Goal: Task Accomplishment & Management: Manage account settings

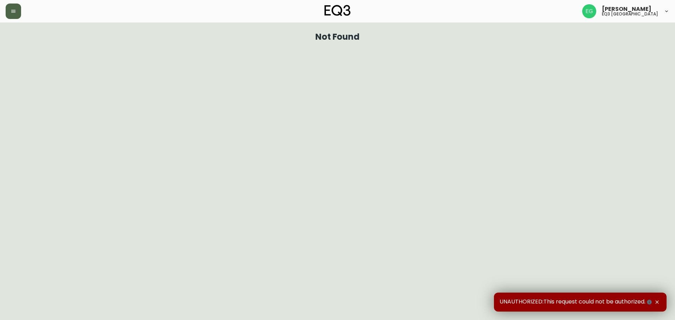
click at [18, 17] on button "button" at bounding box center [13, 11] width 15 height 15
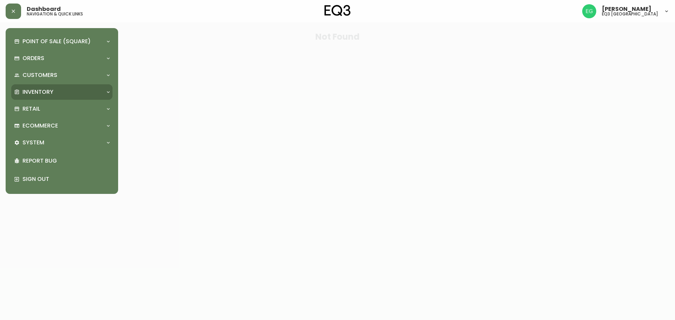
click at [50, 96] on p "Inventory" at bounding box center [38, 92] width 31 height 8
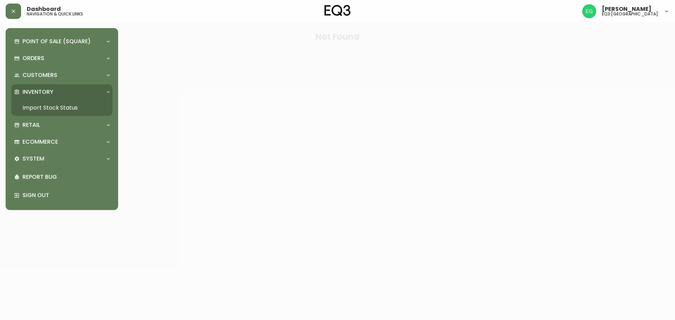
click at [65, 106] on link "Import Stock Status" at bounding box center [61, 108] width 101 height 16
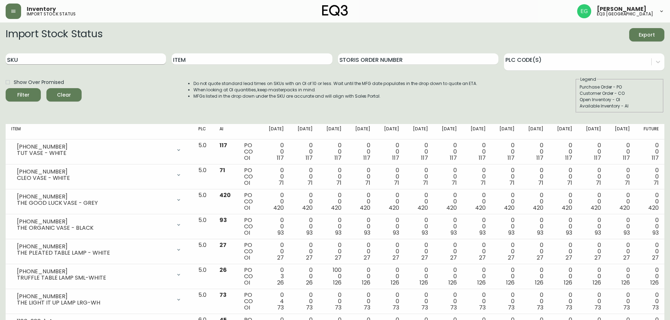
click at [47, 63] on input "SKU" at bounding box center [86, 58] width 160 height 11
type input "3130-054-7"
click at [54, 56] on input "3130-054-7" at bounding box center [86, 58] width 160 height 11
click at [6, 88] on button "Filter" at bounding box center [23, 94] width 35 height 13
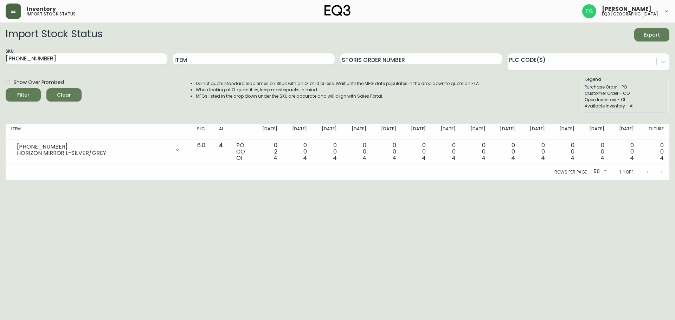
click at [14, 18] on button "button" at bounding box center [13, 11] width 15 height 15
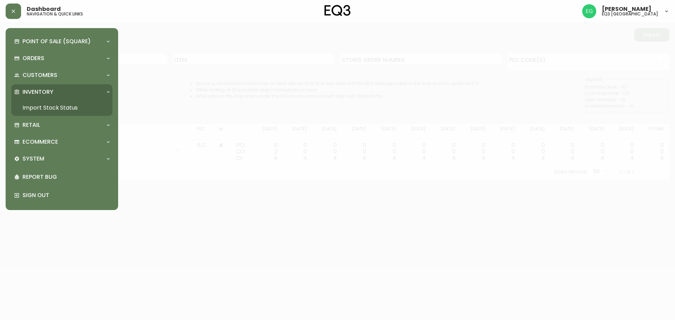
click at [57, 103] on link "Import Stock Status" at bounding box center [61, 108] width 101 height 16
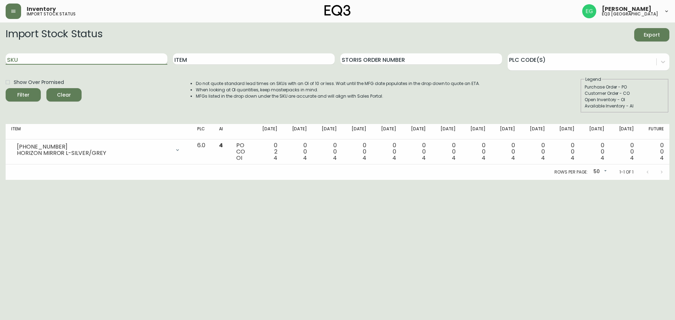
click at [59, 61] on input "SKU" at bounding box center [87, 58] width 162 height 11
paste input "4135332"
type input "4135332"
click at [6, 88] on button "Filter" at bounding box center [23, 94] width 35 height 13
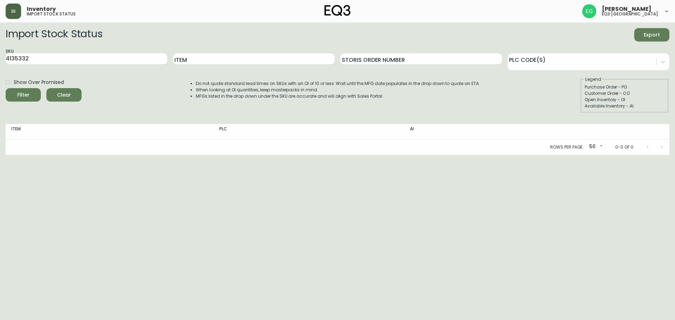
click at [17, 19] on button "button" at bounding box center [13, 11] width 15 height 15
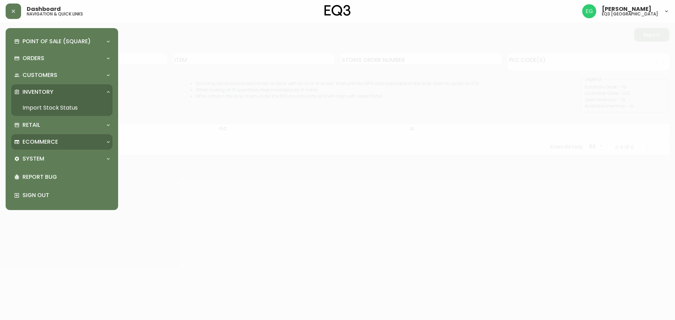
click at [58, 139] on p "Ecommerce" at bounding box center [41, 142] width 36 height 8
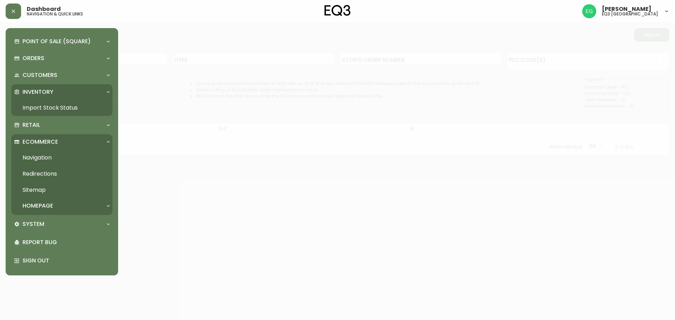
click at [57, 139] on p "Ecommerce" at bounding box center [41, 142] width 36 height 8
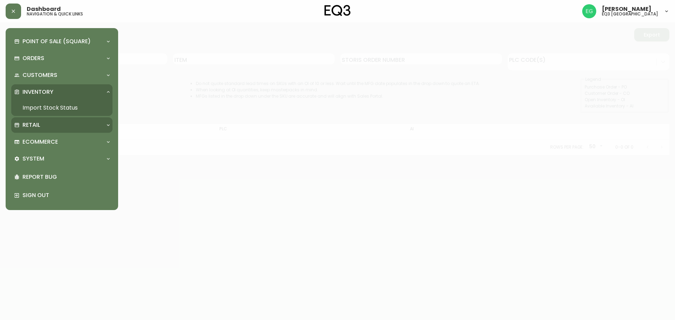
click at [50, 125] on div "Retail" at bounding box center [58, 125] width 89 height 8
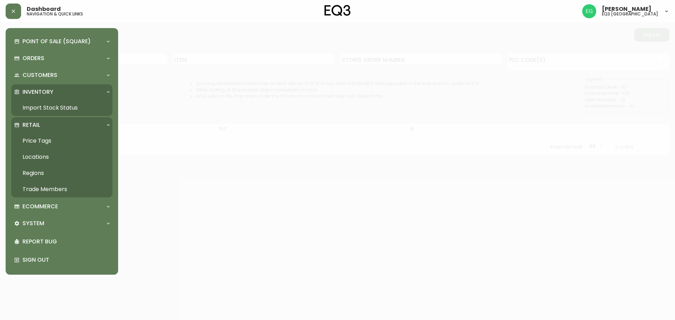
click at [50, 125] on div "Retail" at bounding box center [58, 125] width 89 height 8
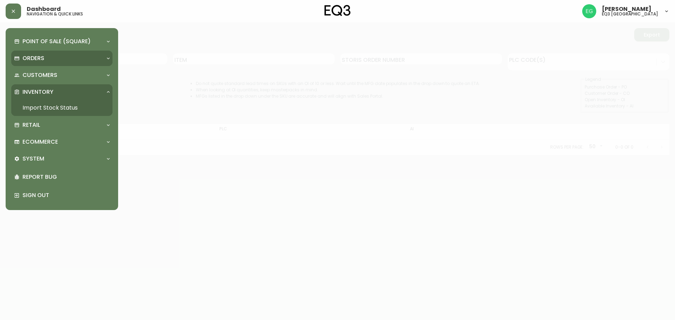
click at [75, 59] on div "Orders" at bounding box center [58, 59] width 89 height 8
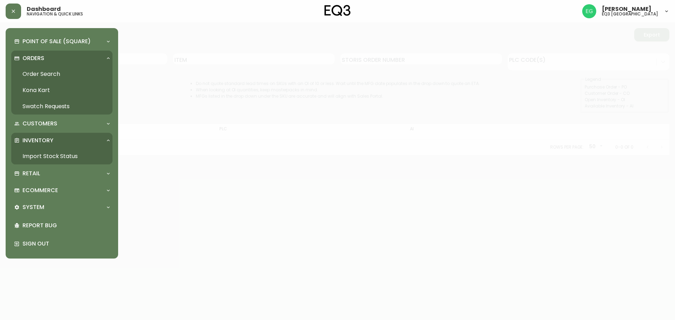
click at [50, 73] on link "Order Search" at bounding box center [61, 74] width 101 height 16
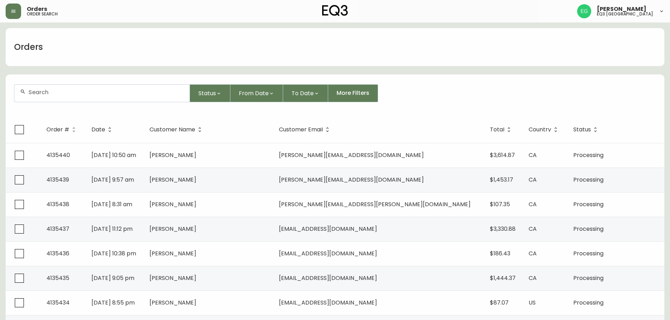
click at [59, 91] on input "text" at bounding box center [105, 92] width 155 height 7
paste input "4135332"
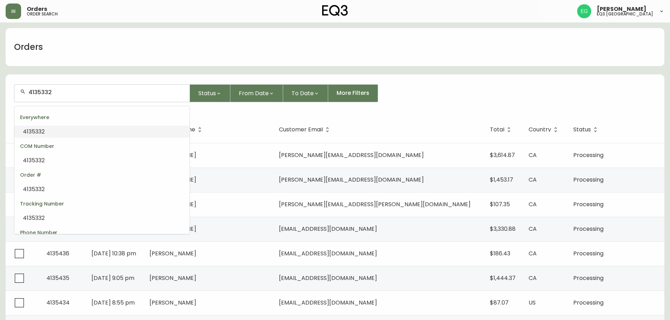
click at [101, 95] on input "4135332" at bounding box center [105, 92] width 155 height 7
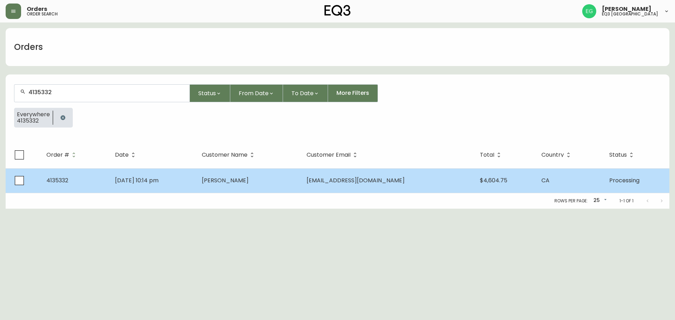
type input "4135332"
click at [53, 175] on td "4135332" at bounding box center [75, 180] width 69 height 25
click at [88, 187] on td "4135332" at bounding box center [75, 180] width 69 height 25
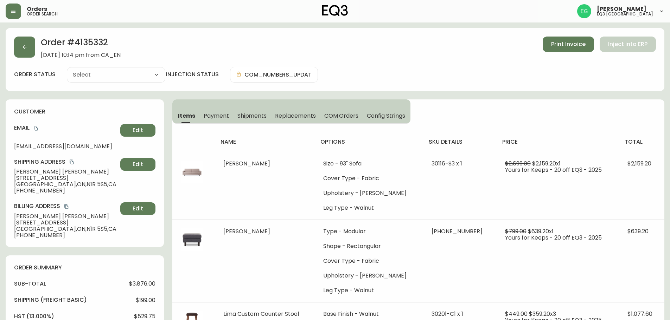
type input "Processing"
select select "PROCESSING"
click at [561, 44] on span "Print Invoice" at bounding box center [568, 44] width 34 height 8
